Goal: Task Accomplishment & Management: Use online tool/utility

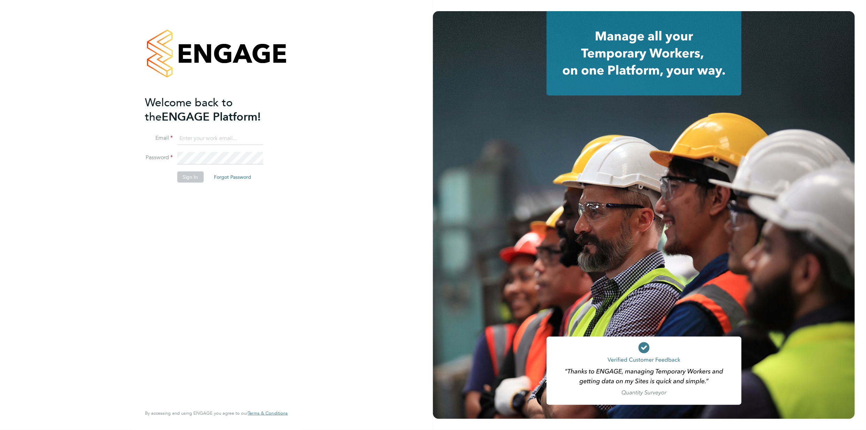
type input "alex.rhodes@vistry.co.uk"
click at [188, 175] on button "Sign In" at bounding box center [190, 176] width 26 height 11
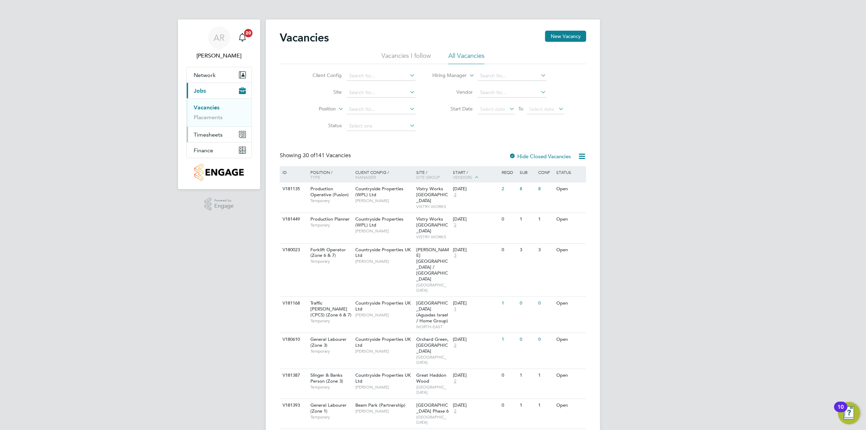
click at [200, 133] on span "Timesheets" at bounding box center [208, 134] width 29 height 7
click at [218, 125] on link "Timesheets" at bounding box center [208, 123] width 29 height 7
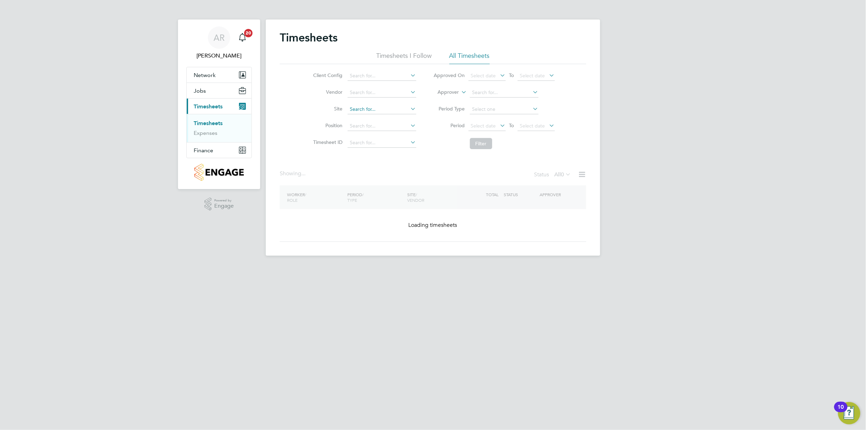
click at [370, 108] on input at bounding box center [382, 109] width 69 height 10
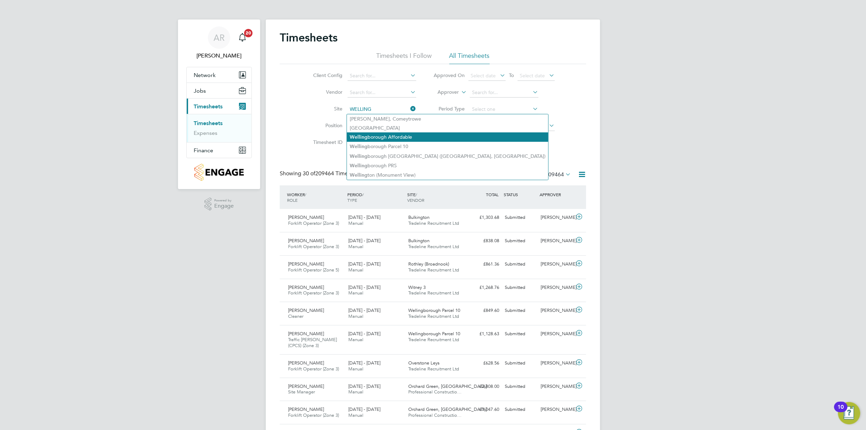
click at [409, 137] on li "Welling borough Affordable" at bounding box center [447, 136] width 201 height 9
type input "Wellingborough Affordable"
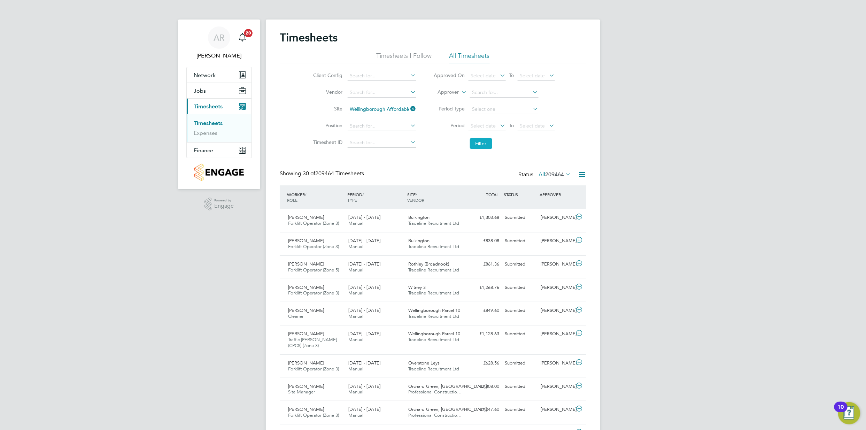
click at [485, 145] on button "Filter" at bounding box center [481, 143] width 22 height 11
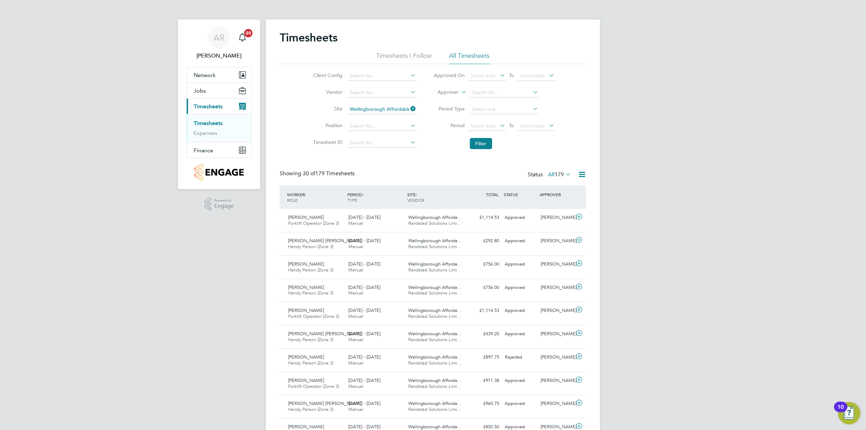
click at [580, 174] on icon at bounding box center [581, 174] width 9 height 9
click at [560, 203] on li "Download Timesheets Report" at bounding box center [538, 205] width 92 height 10
click at [409, 109] on icon at bounding box center [409, 109] width 0 height 10
click at [404, 108] on input at bounding box center [382, 109] width 69 height 10
click at [375, 113] on input "glenvale" at bounding box center [382, 109] width 69 height 10
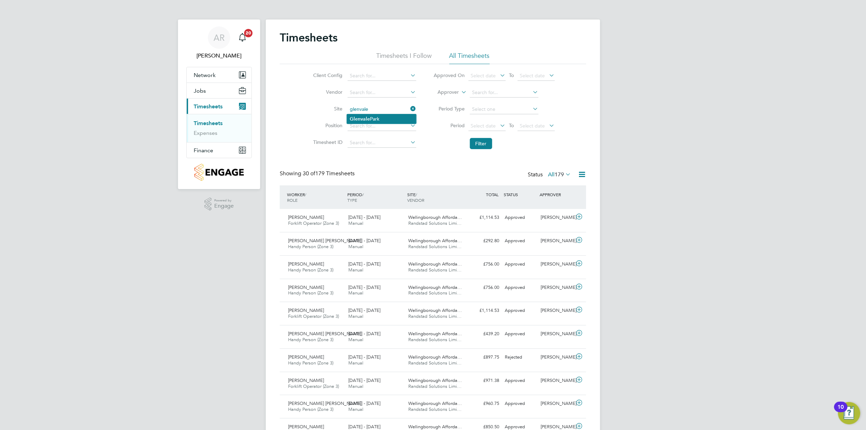
click at [373, 119] on li "[GEOGRAPHIC_DATA]" at bounding box center [381, 118] width 69 height 9
type input "[GEOGRAPHIC_DATA]"
click at [476, 143] on button "Filter" at bounding box center [481, 143] width 22 height 11
click at [577, 178] on icon at bounding box center [581, 174] width 9 height 9
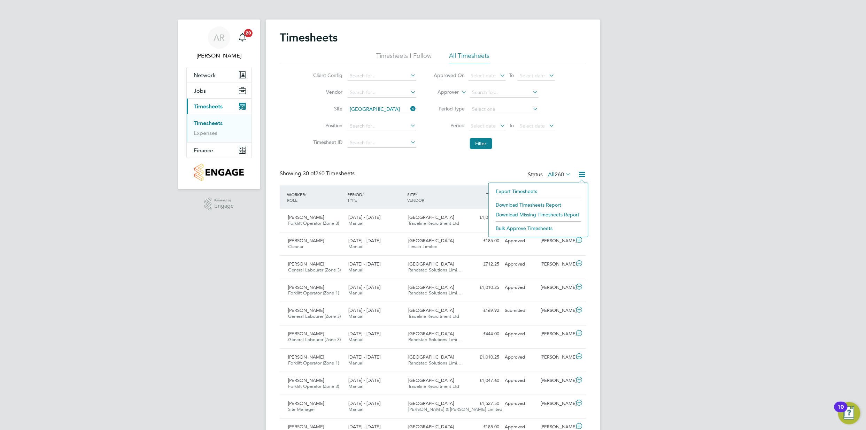
click at [527, 201] on li "Download Timesheets Report" at bounding box center [538, 205] width 92 height 10
